Goal: Transaction & Acquisition: Purchase product/service

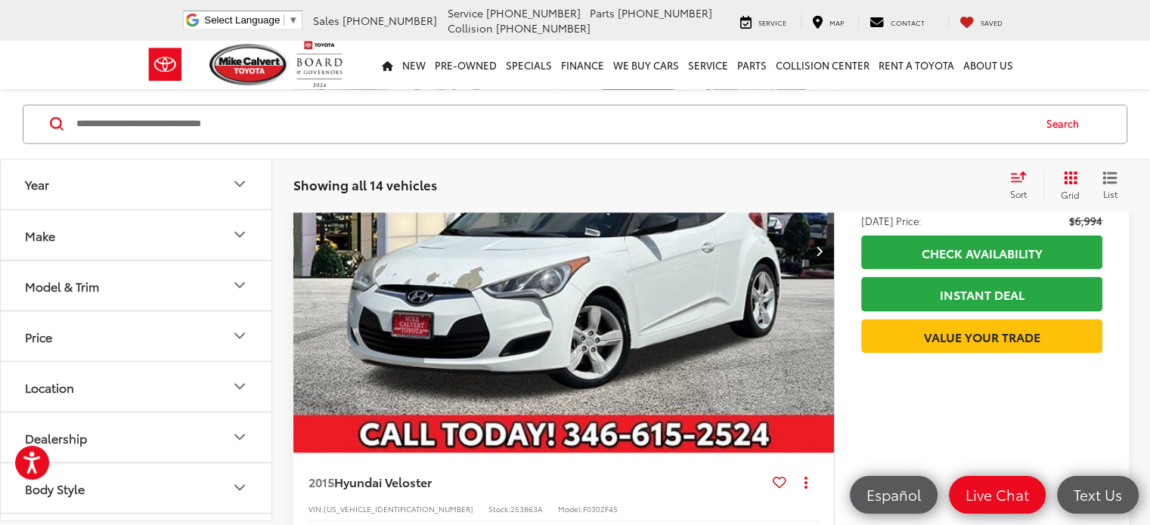
scroll to position [2700, 0]
